Goal: Book appointment/travel/reservation

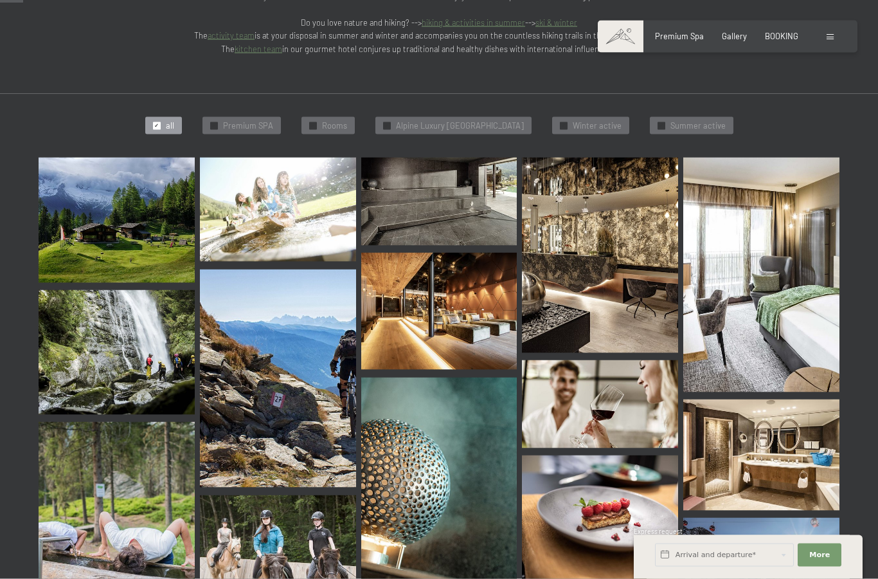
scroll to position [327, 0]
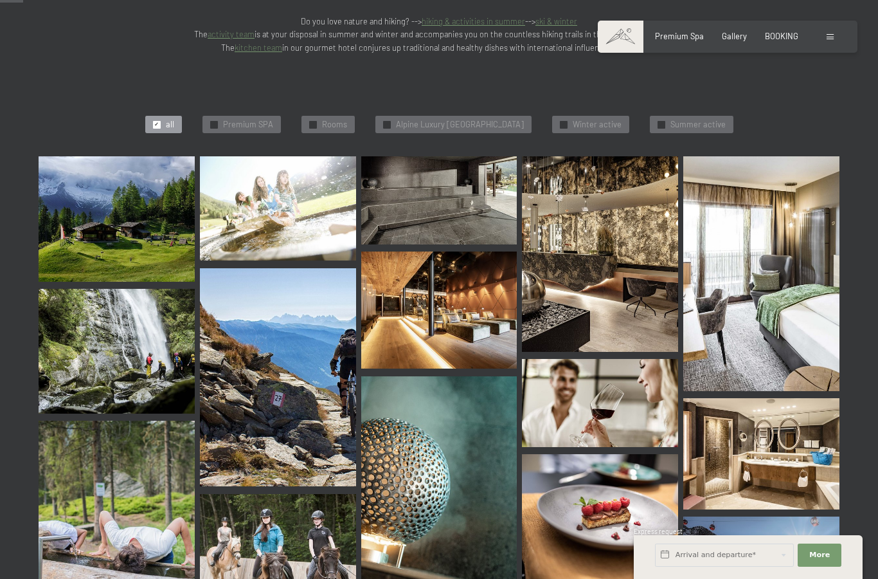
click at [455, 156] on img at bounding box center [439, 200] width 156 height 88
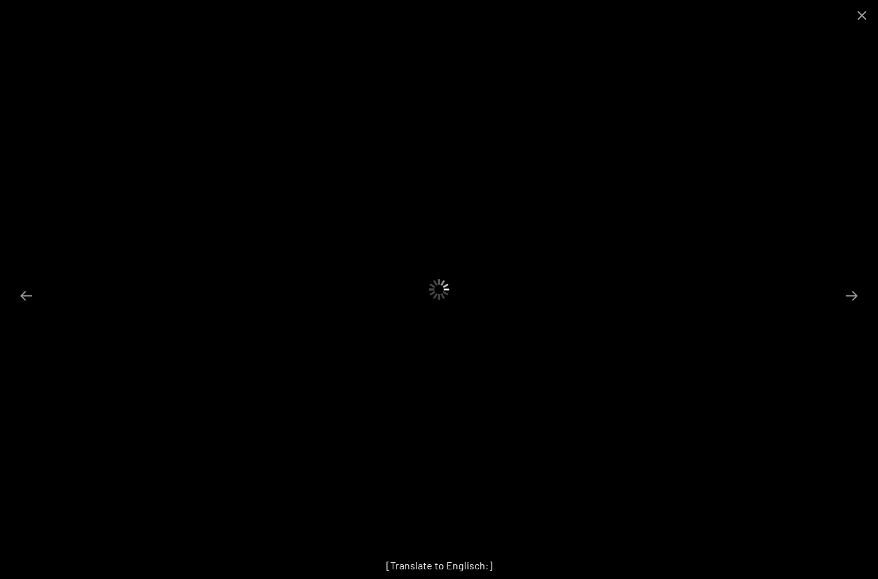
click at [427, 578] on div "[Translate to Englisch:]" at bounding box center [439, 565] width 878 height 27
click at [855, 18] on button "Close gallery" at bounding box center [862, 15] width 32 height 30
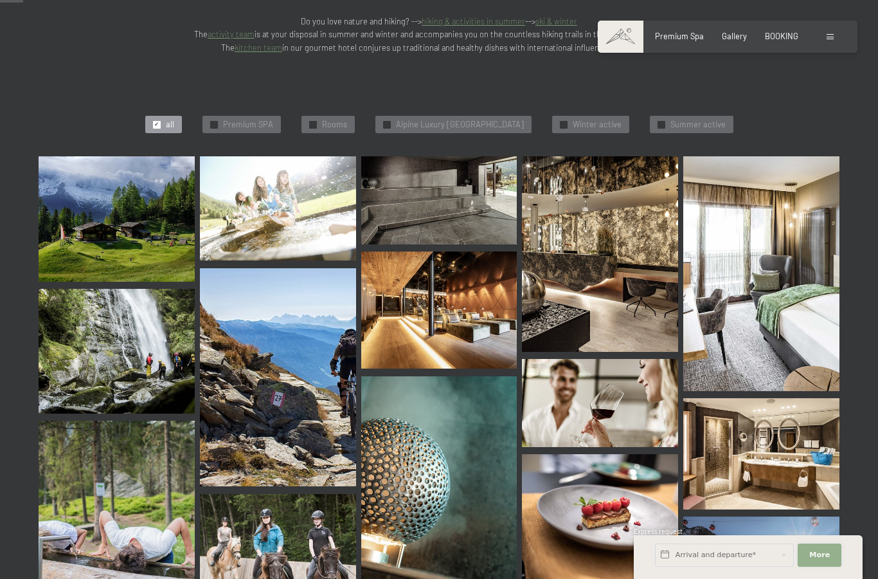
click at [822, 560] on span "More" at bounding box center [820, 555] width 21 height 10
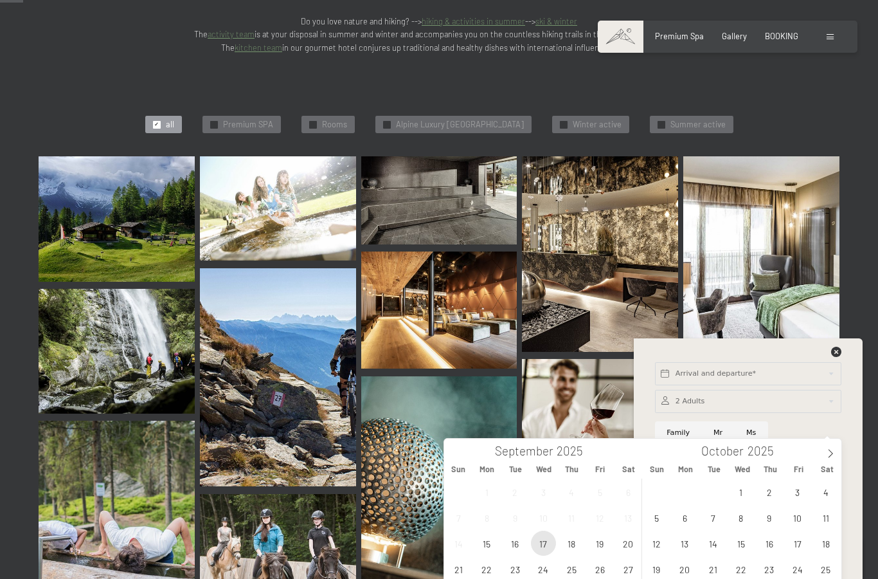
click at [552, 540] on span "17" at bounding box center [543, 543] width 25 height 25
click at [626, 543] on span "20" at bounding box center [628, 543] width 25 height 25
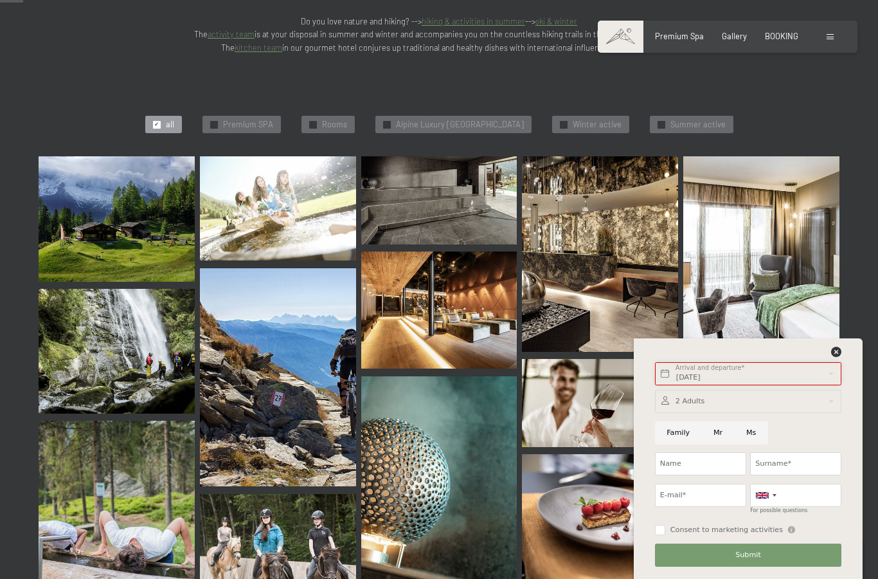
type input "Wed. 17/09/2025 - Sat. 20/09/2025"
click at [733, 567] on button "Submit" at bounding box center [748, 554] width 186 height 23
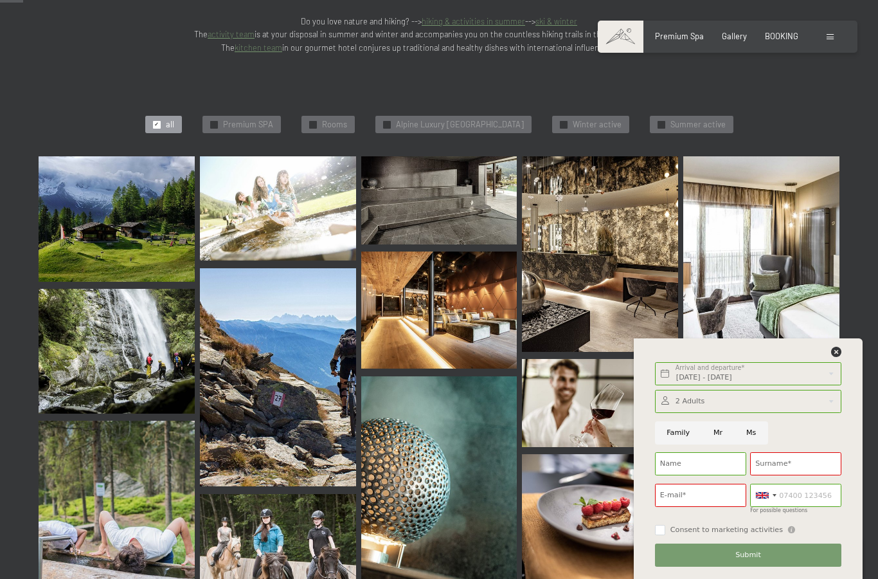
click at [857, 405] on div "Wed. 17/09/2025 - Sat. 20/09/2025 Arrival and departure* 3 Nights More Hide add…" at bounding box center [748, 458] width 229 height 240
click at [842, 357] on icon at bounding box center [836, 352] width 10 height 10
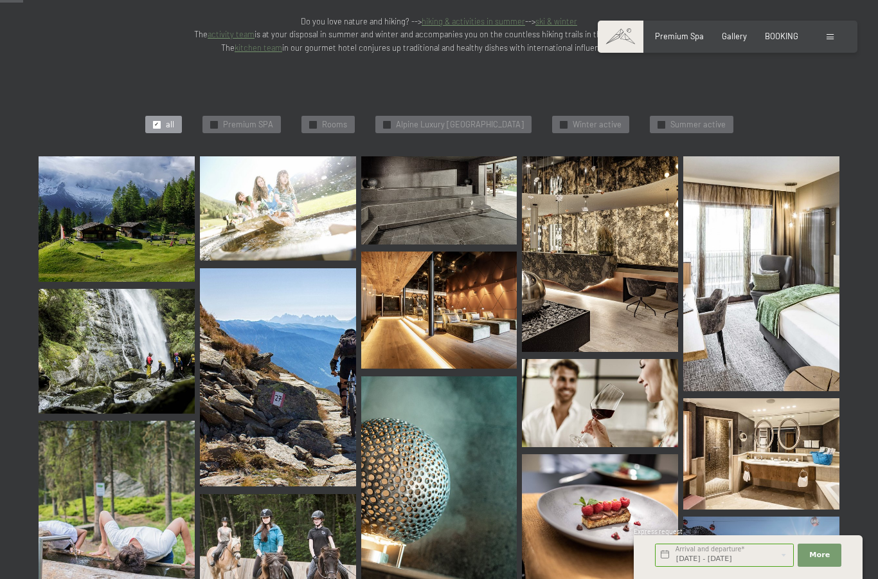
click at [785, 93] on div "✓ all ✓ Premium SPA ✓ Rooms ✓ Alpine Luxury SPA Resort Schwarzenstein ✓ Winter …" at bounding box center [439, 125] width 904 height 64
click at [786, 39] on span "BOOKING" at bounding box center [781, 34] width 33 height 10
click at [782, 30] on span "BOOKING" at bounding box center [781, 34] width 33 height 10
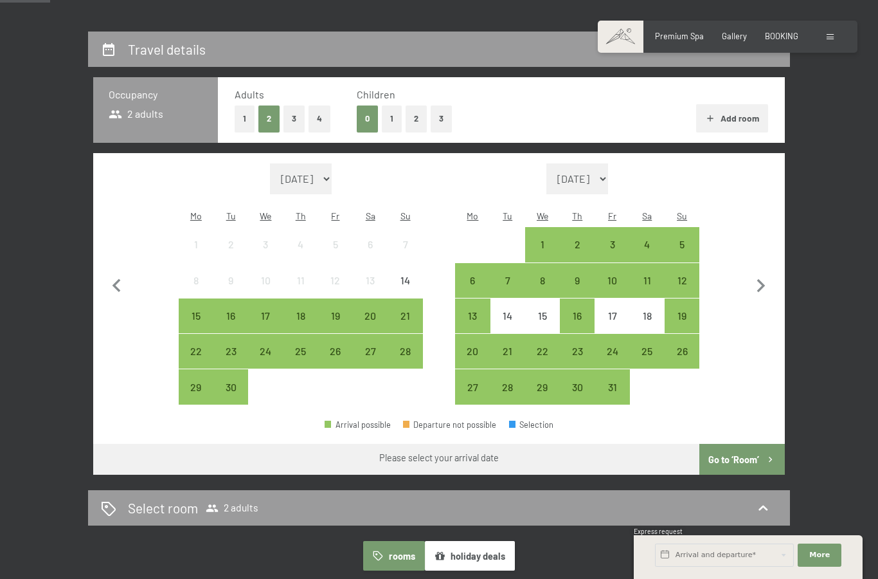
scroll to position [243, 0]
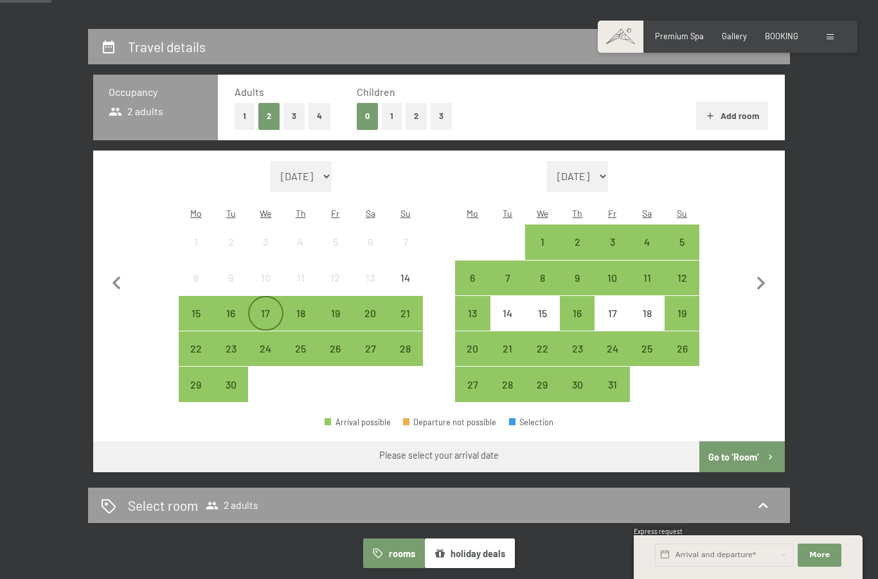
click at [269, 308] on div "17" at bounding box center [265, 324] width 32 height 32
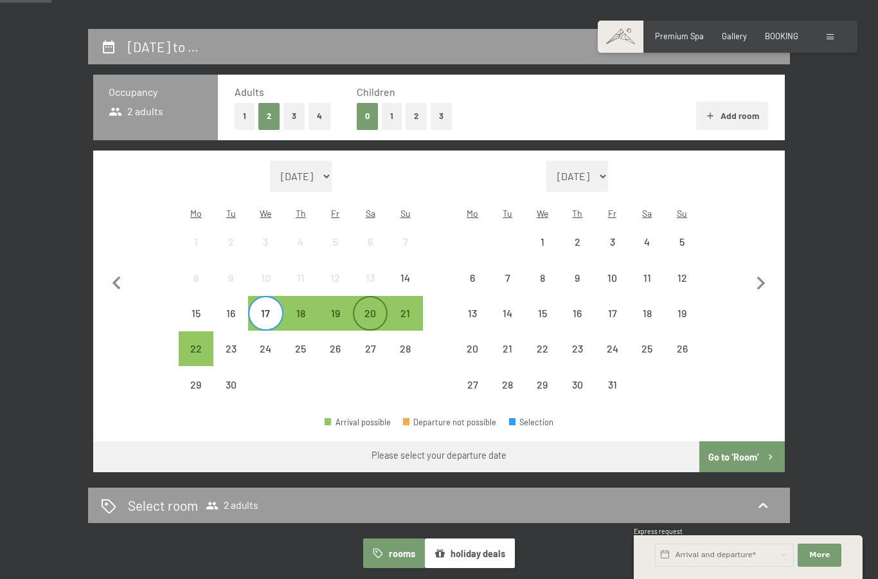
click at [365, 308] on div "20" at bounding box center [370, 324] width 32 height 32
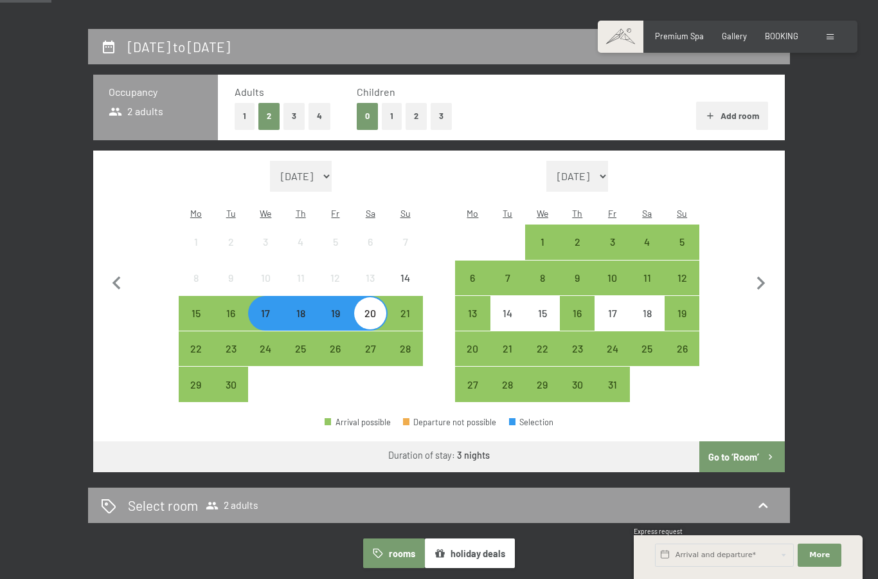
click at [742, 444] on button "Go to ‘Room’" at bounding box center [743, 456] width 86 height 31
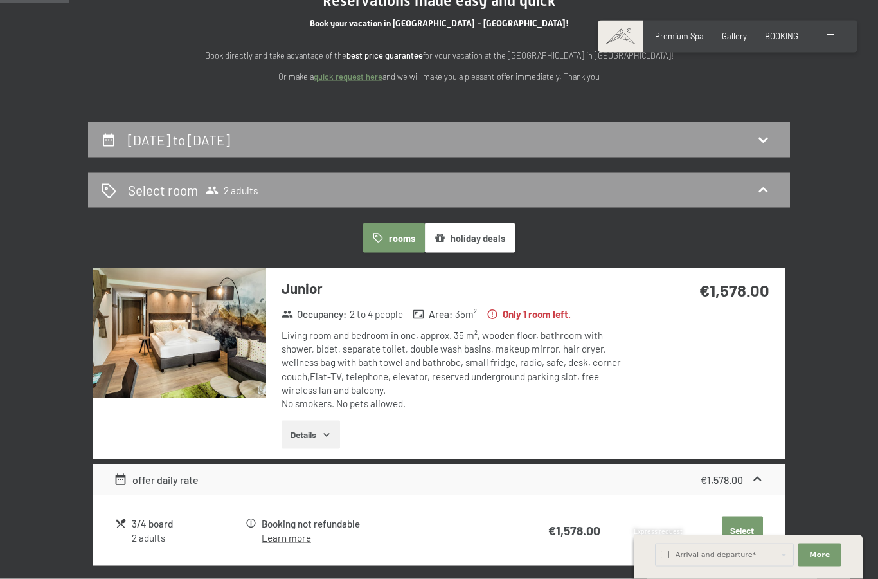
scroll to position [0, 0]
